Goal: Check status: Check status

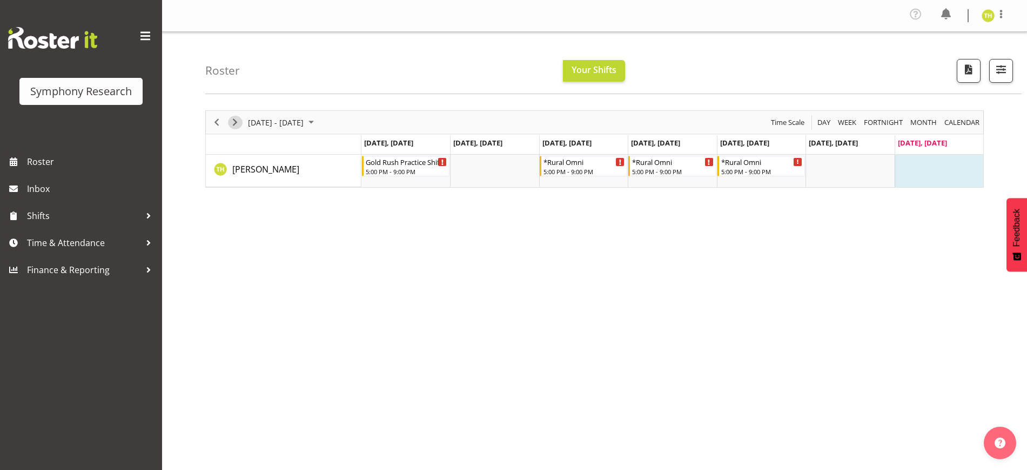
click at [236, 120] on span "Next" at bounding box center [235, 123] width 13 height 14
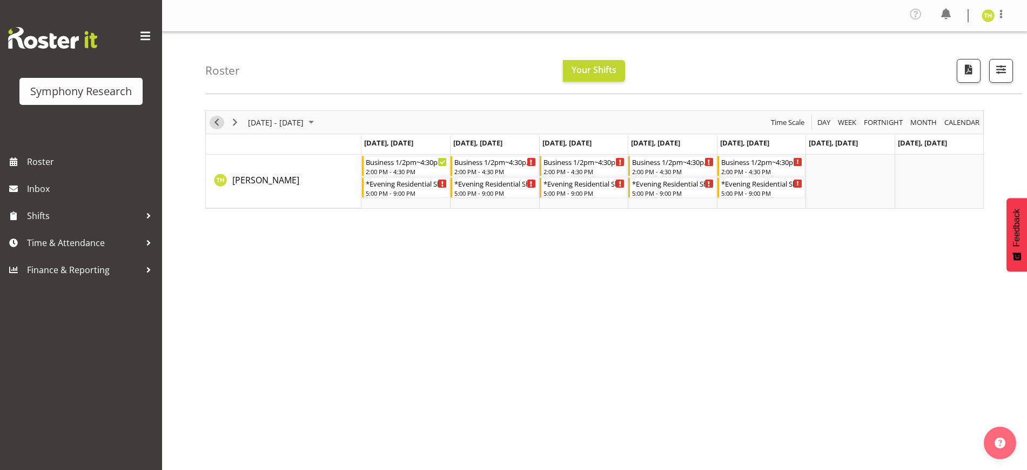
click at [219, 123] on span "Previous" at bounding box center [216, 123] width 13 height 14
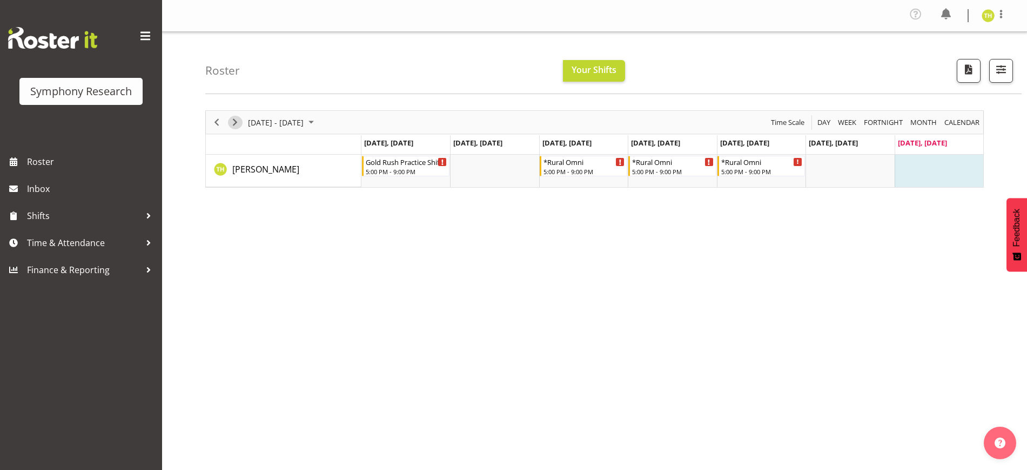
click at [238, 118] on span "Next" at bounding box center [235, 123] width 13 height 14
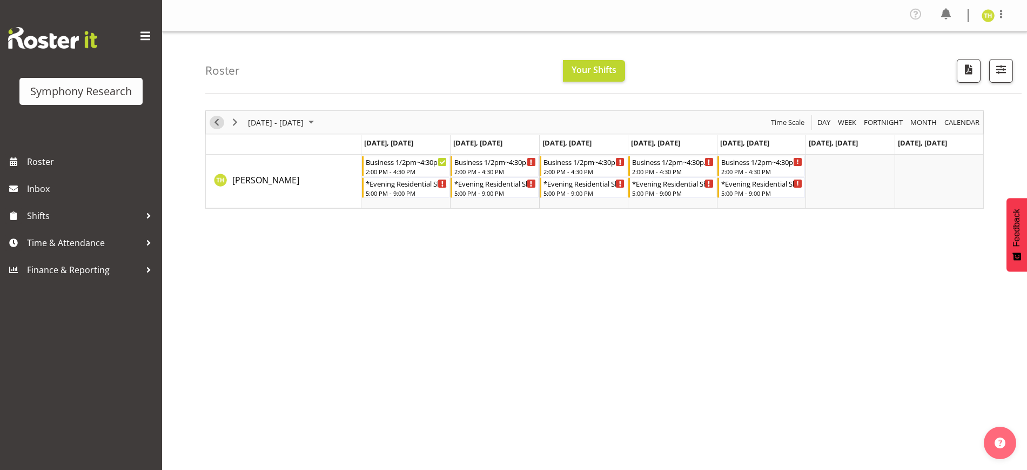
click at [219, 127] on span "Previous" at bounding box center [216, 123] width 13 height 14
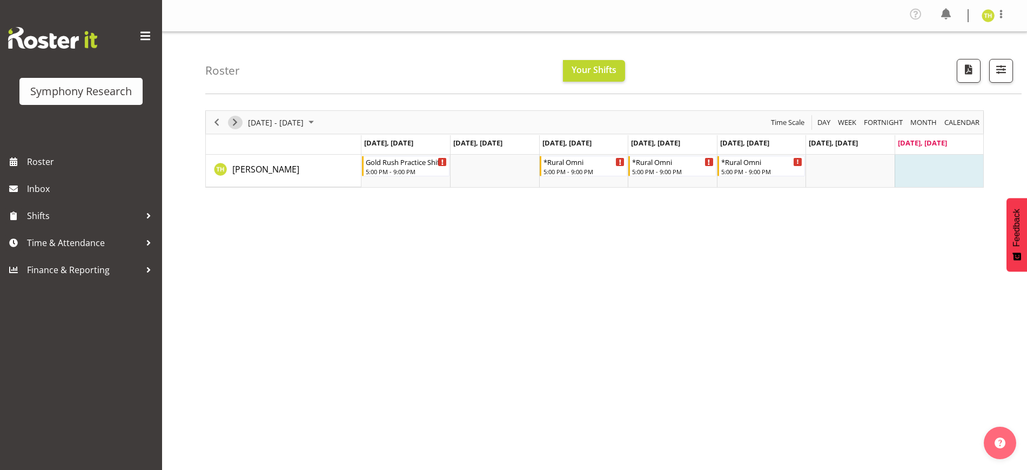
click at [237, 122] on span "Next" at bounding box center [235, 123] width 13 height 14
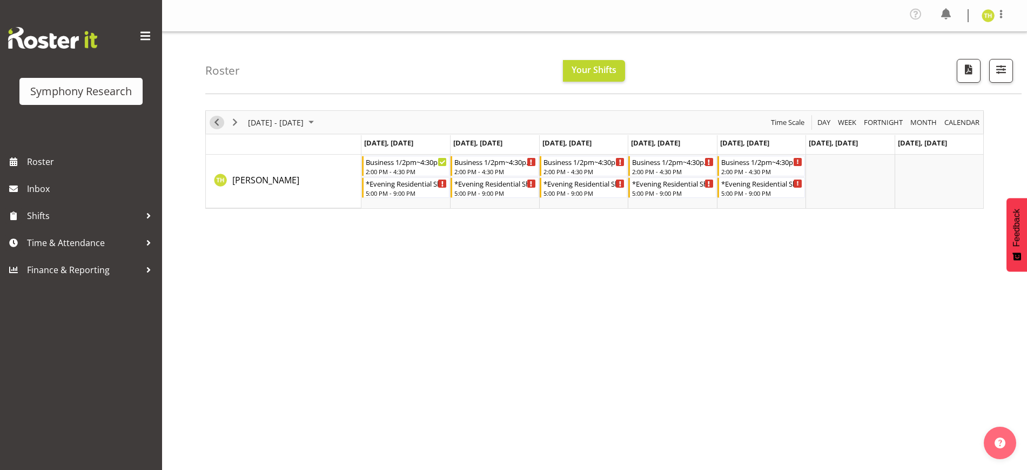
click at [216, 121] on span "Previous" at bounding box center [216, 123] width 13 height 14
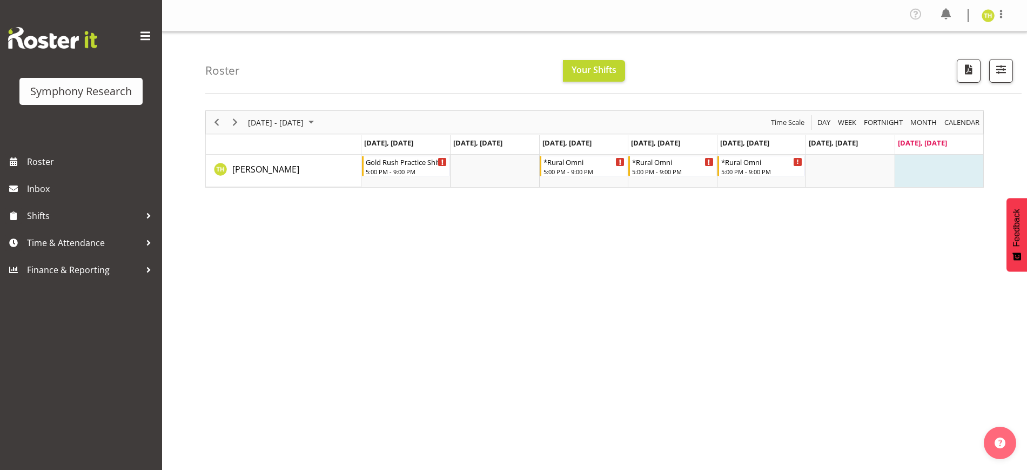
click at [924, 171] on td "Timeline Week of August 31, 2025" at bounding box center [939, 171] width 89 height 32
click at [851, 177] on td "Timeline Week of August 31, 2025" at bounding box center [850, 171] width 89 height 32
click at [950, 173] on td "Timeline Week of August 31, 2025" at bounding box center [939, 171] width 89 height 32
